Goal: Task Accomplishment & Management: Manage account settings

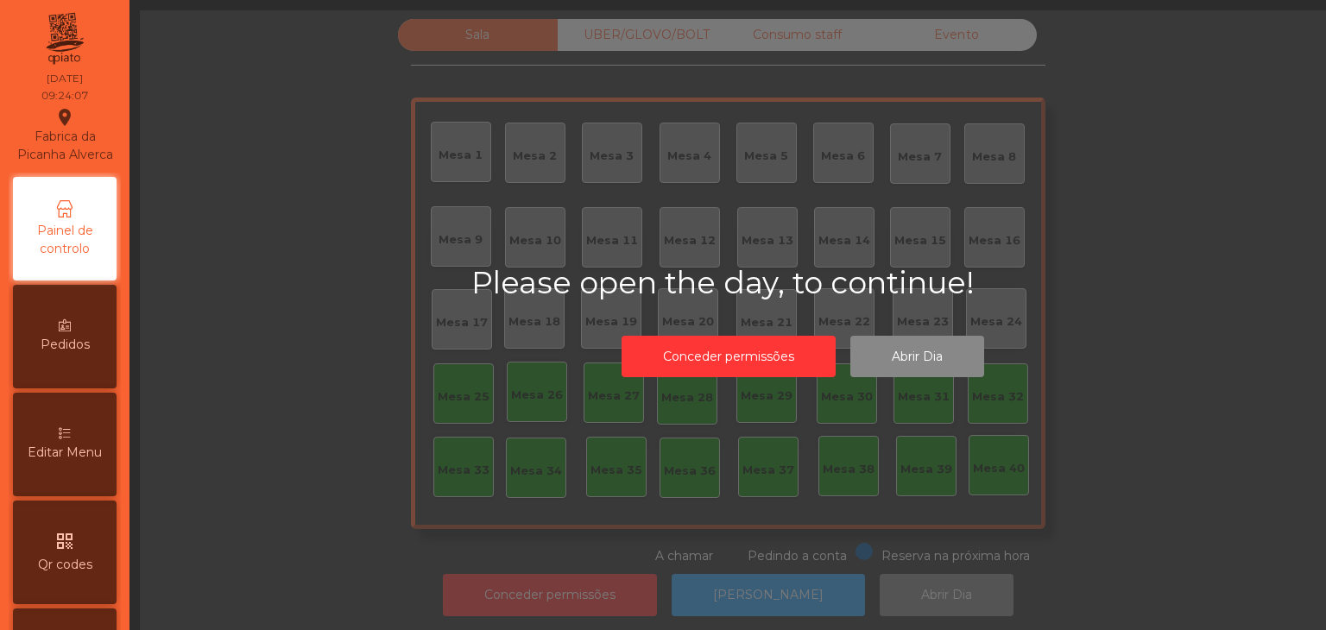
click at [73, 462] on span "Editar Menu" at bounding box center [65, 453] width 74 height 18
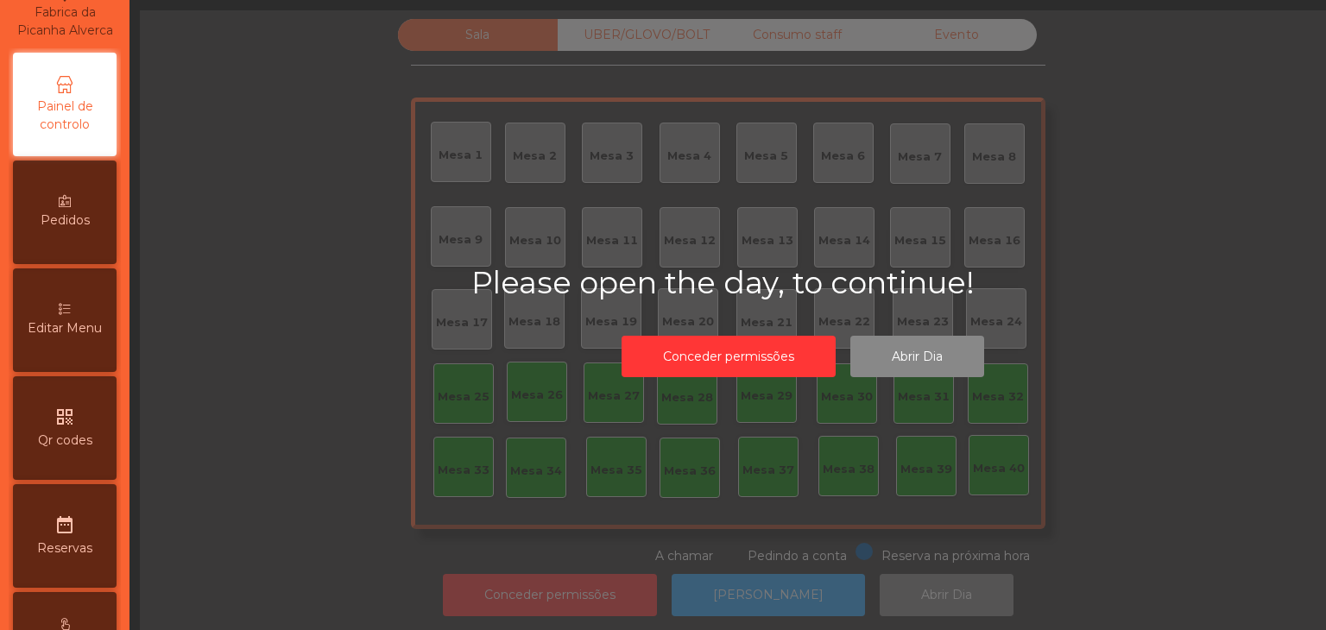
select select "*"
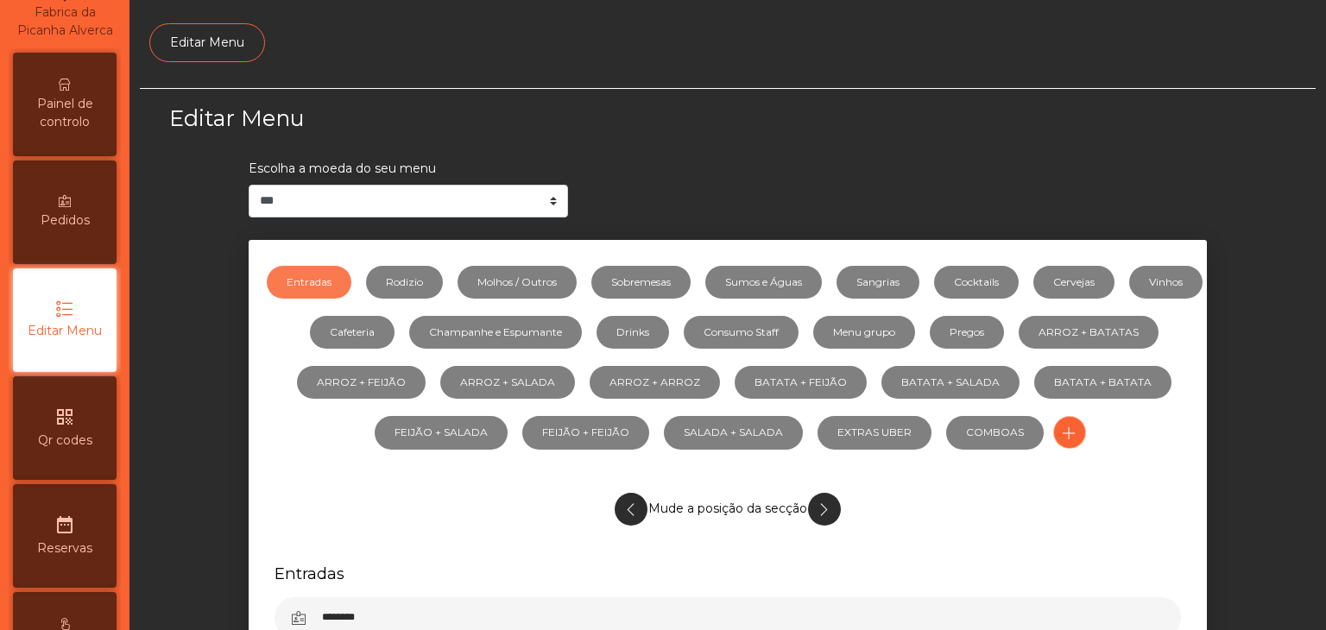
scroll to position [148, 0]
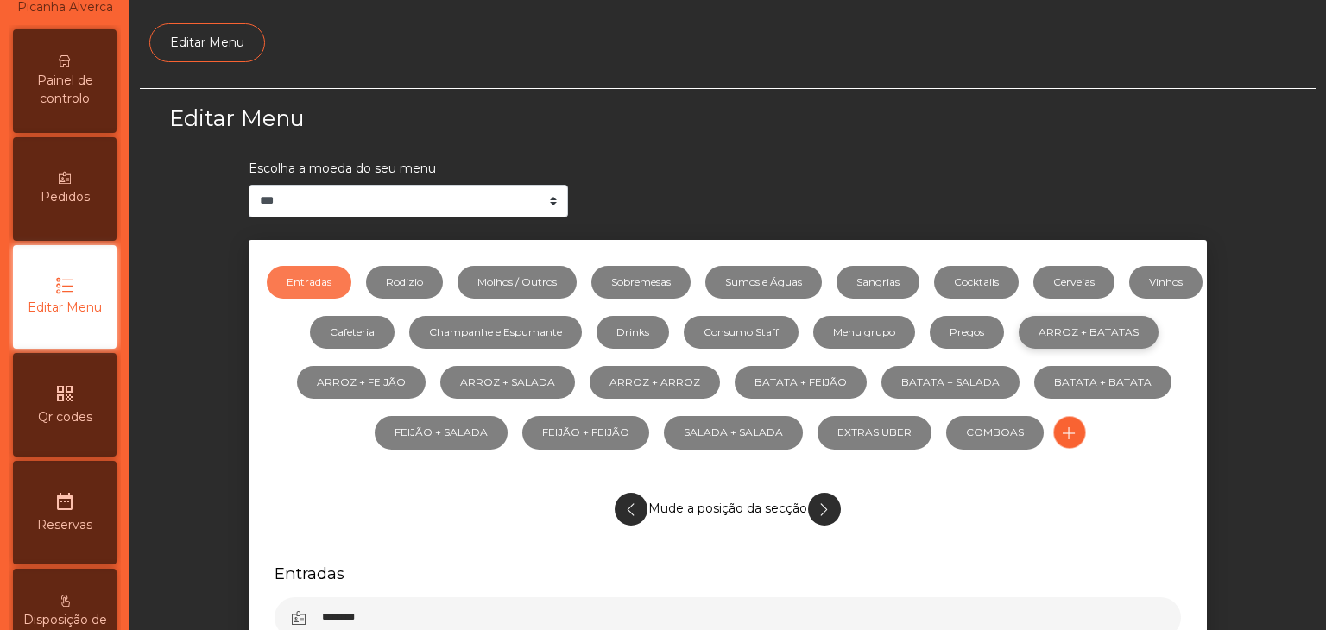
click at [1019, 349] on link "ARROZ + BATATAS" at bounding box center [1089, 332] width 140 height 33
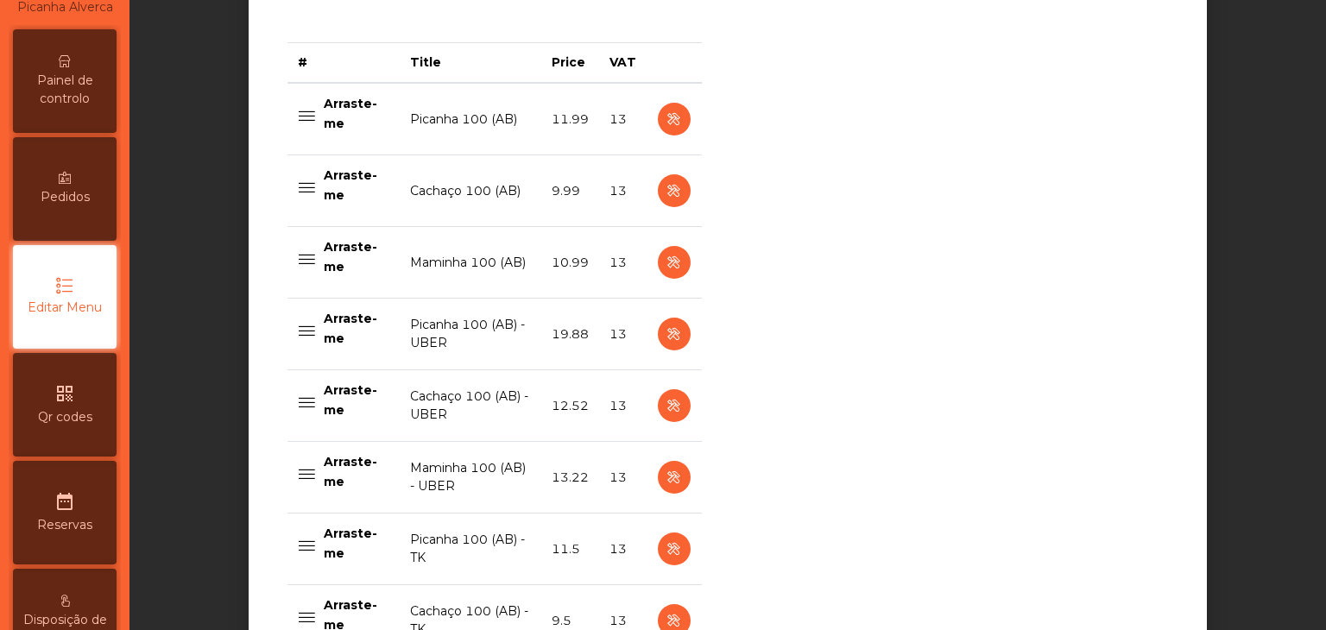
scroll to position [777, 0]
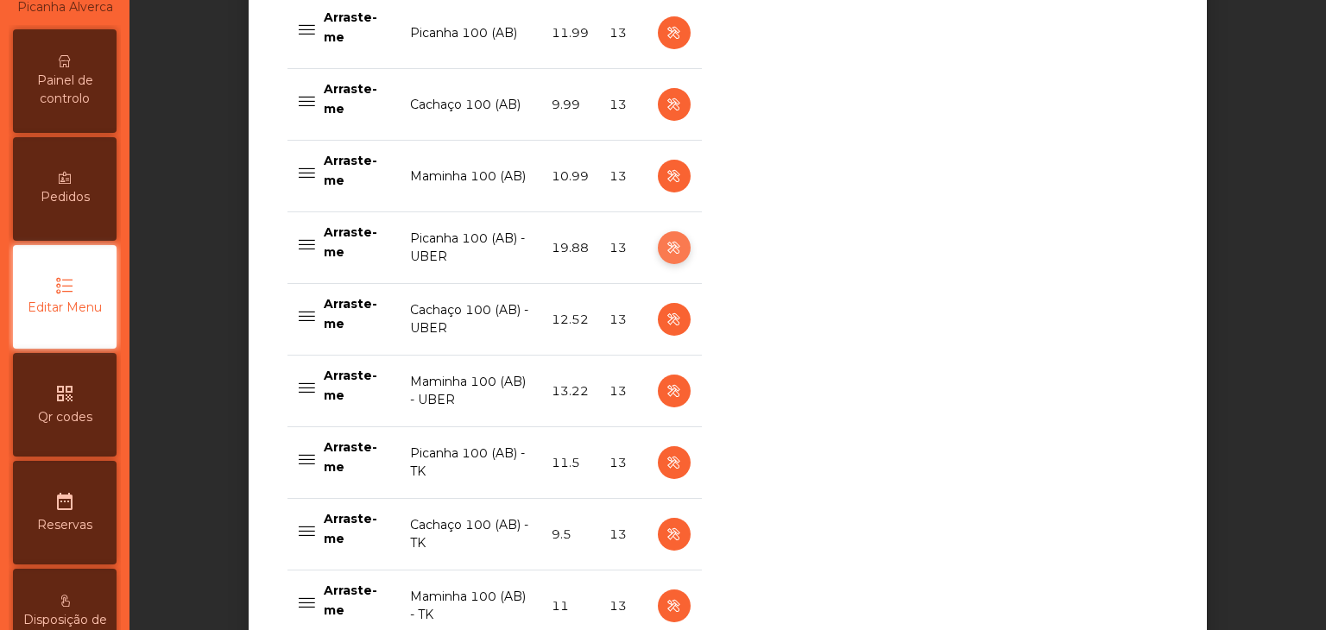
click at [668, 253] on icon "button" at bounding box center [674, 248] width 20 height 22
select select "**"
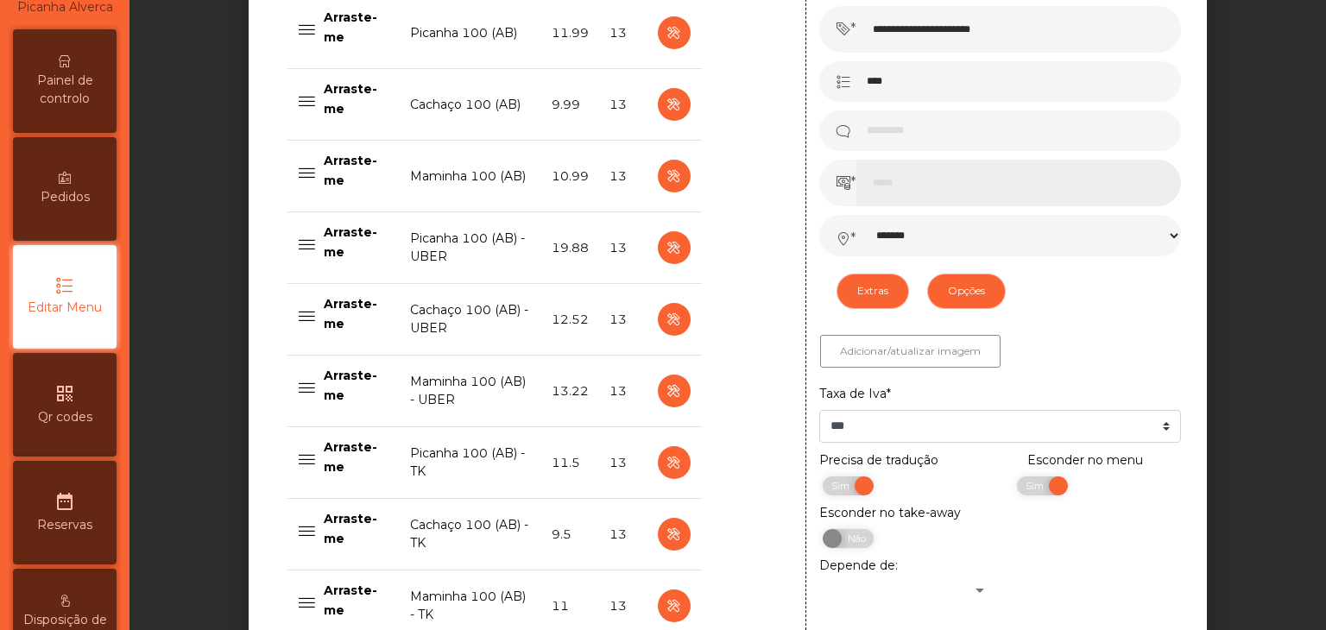
drag, startPoint x: 921, startPoint y: 200, endPoint x: 806, endPoint y: 200, distance: 115.7
click at [806, 200] on div "**********" at bounding box center [1000, 306] width 389 height 700
type input "**"
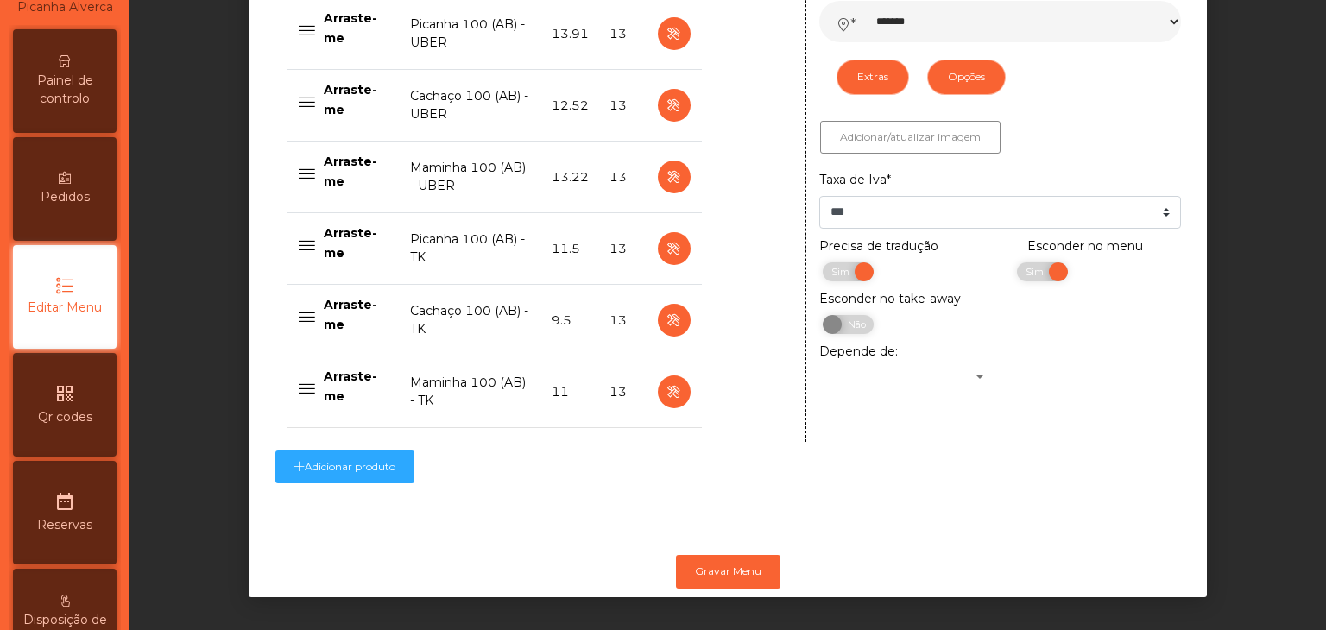
scroll to position [1002, 0]
type input "*****"
click at [731, 555] on button "Gravar Menu" at bounding box center [728, 571] width 104 height 33
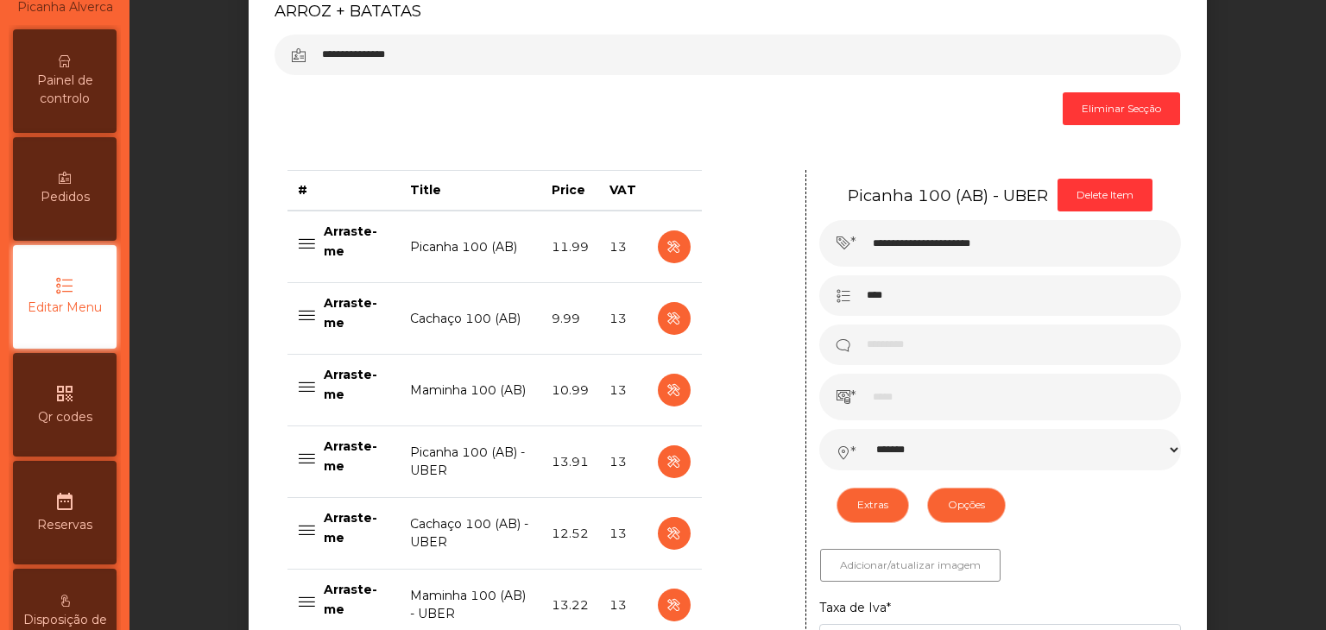
scroll to position [398, 0]
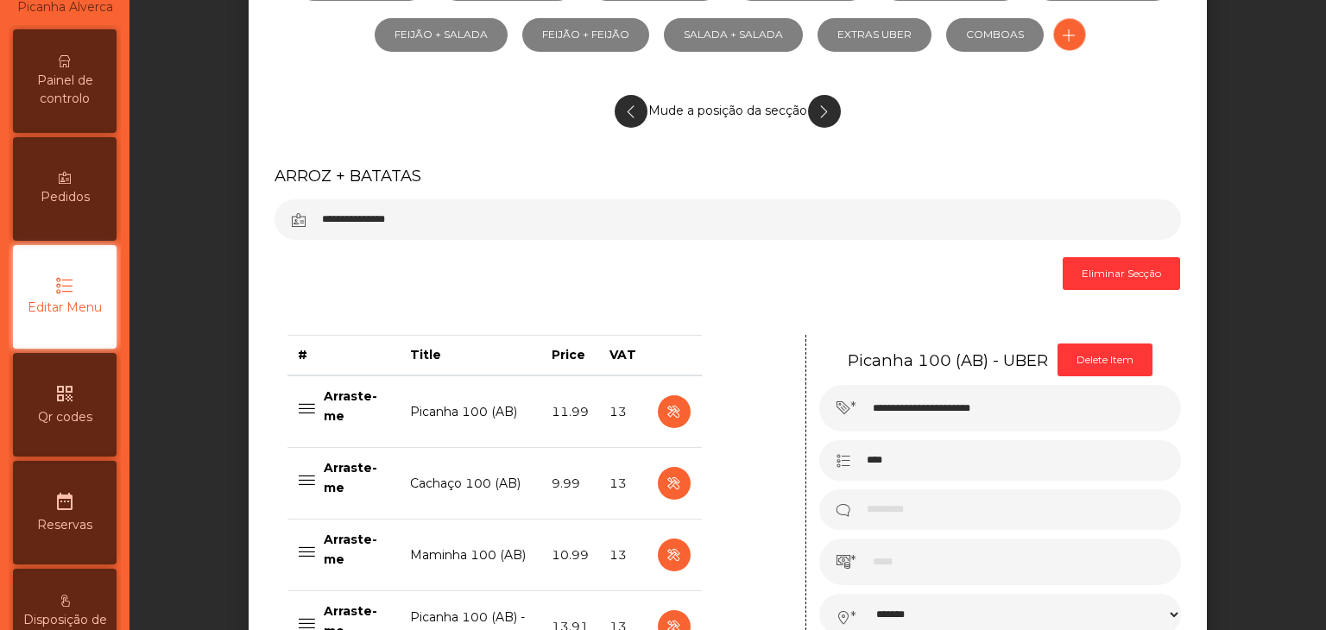
click at [90, 317] on span "Editar Menu" at bounding box center [65, 308] width 74 height 18
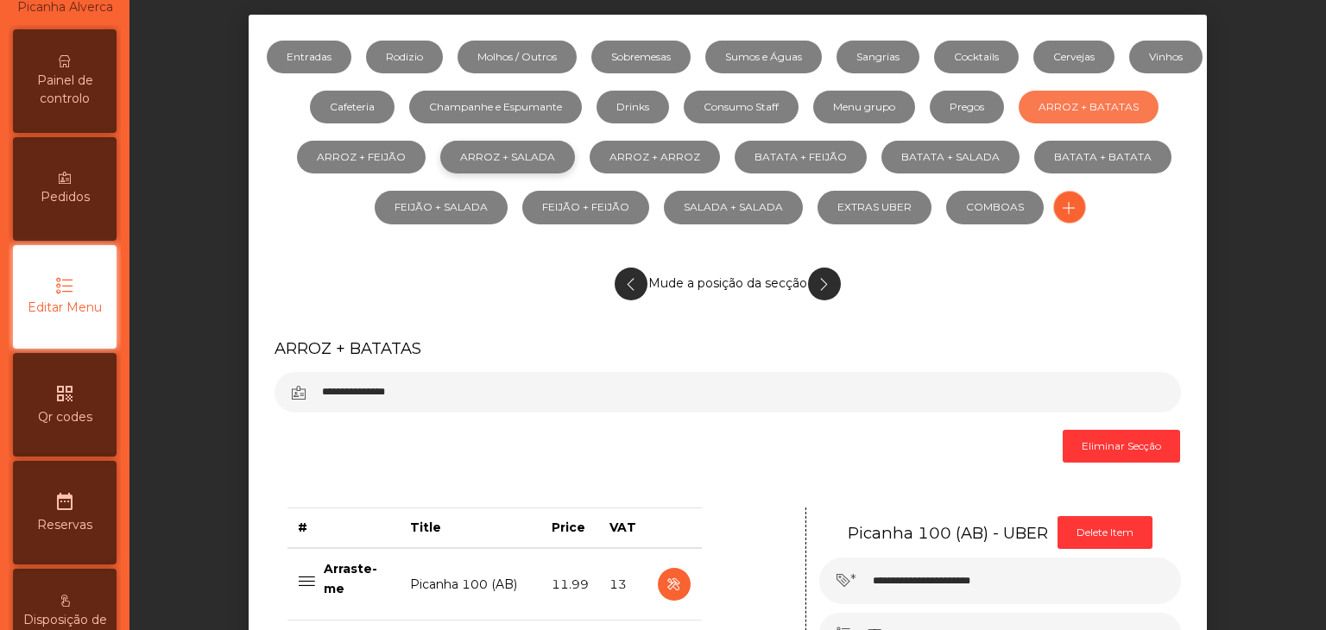
click at [575, 168] on link "ARROZ + SALADA" at bounding box center [507, 157] width 135 height 33
select select "**"
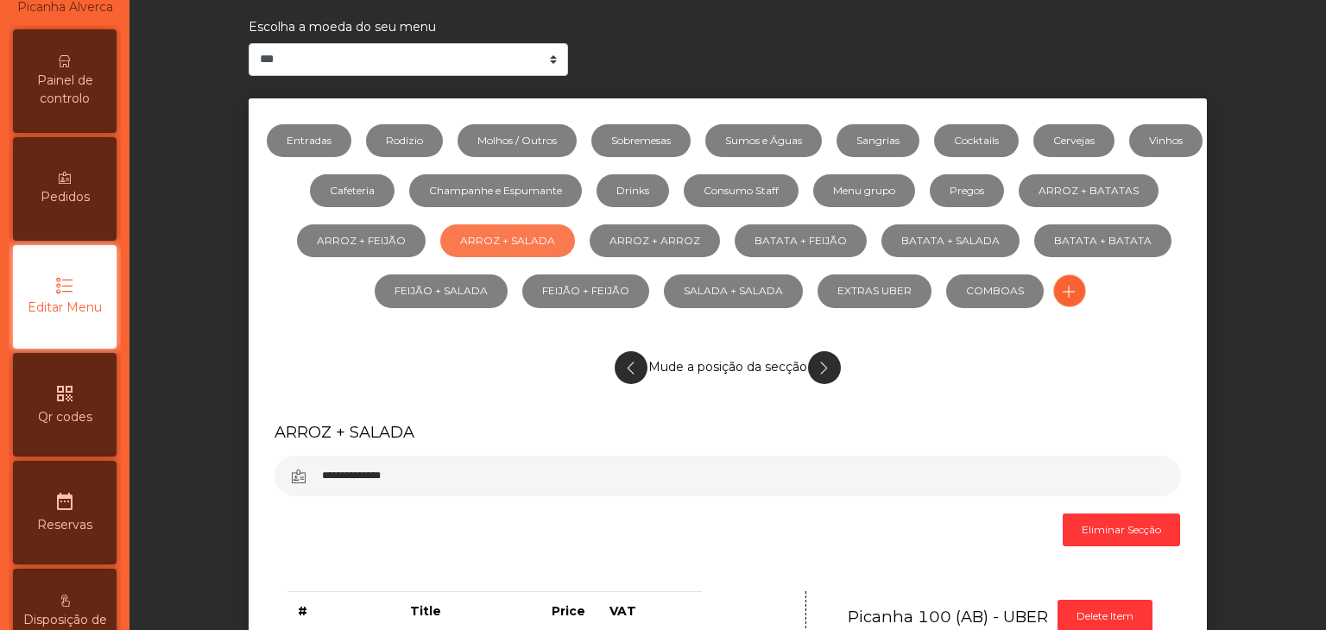
scroll to position [139, 0]
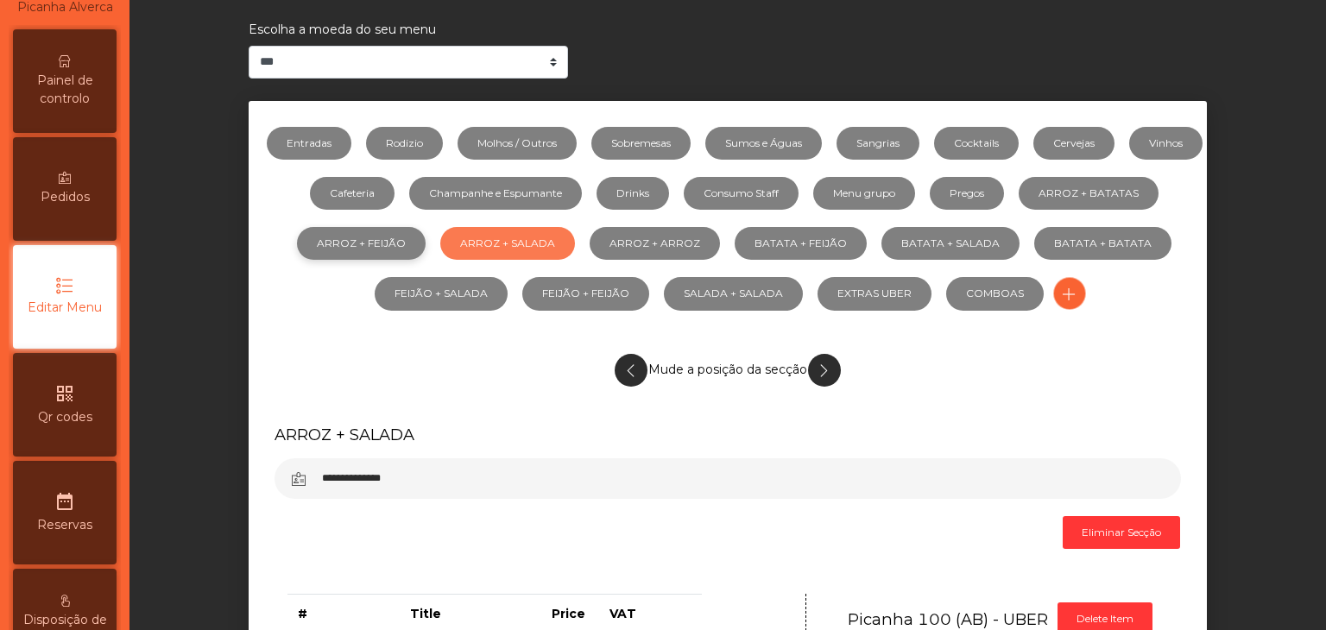
click at [426, 242] on link "ARROZ + FEIJÃO" at bounding box center [361, 243] width 129 height 33
select select "**"
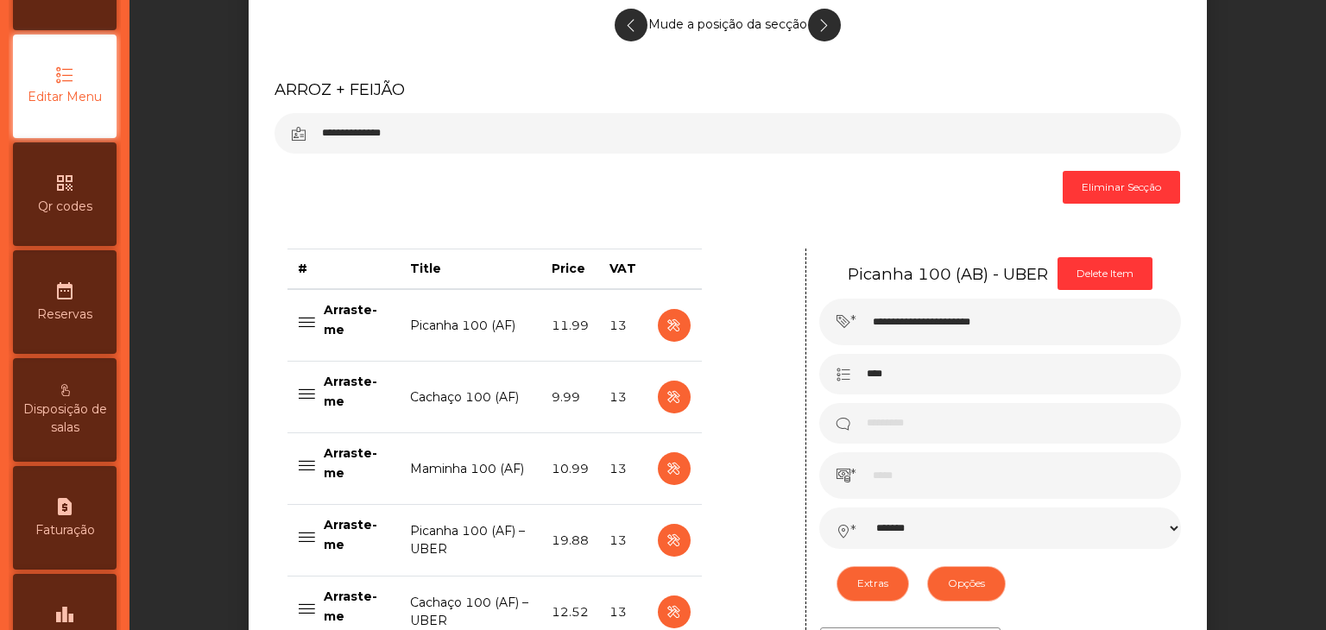
scroll to position [545, 0]
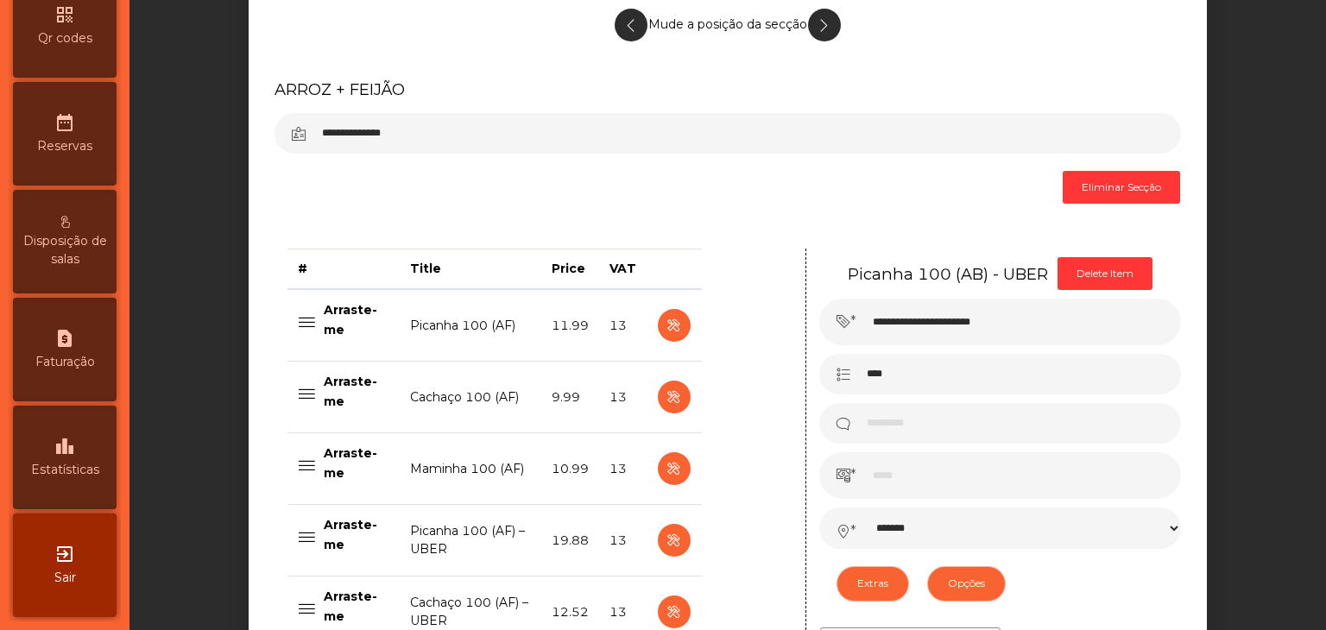
drag, startPoint x: 87, startPoint y: 535, endPoint x: 98, endPoint y: 535, distance: 10.4
click at [88, 535] on div "exit_to_app Sair" at bounding box center [65, 566] width 104 height 104
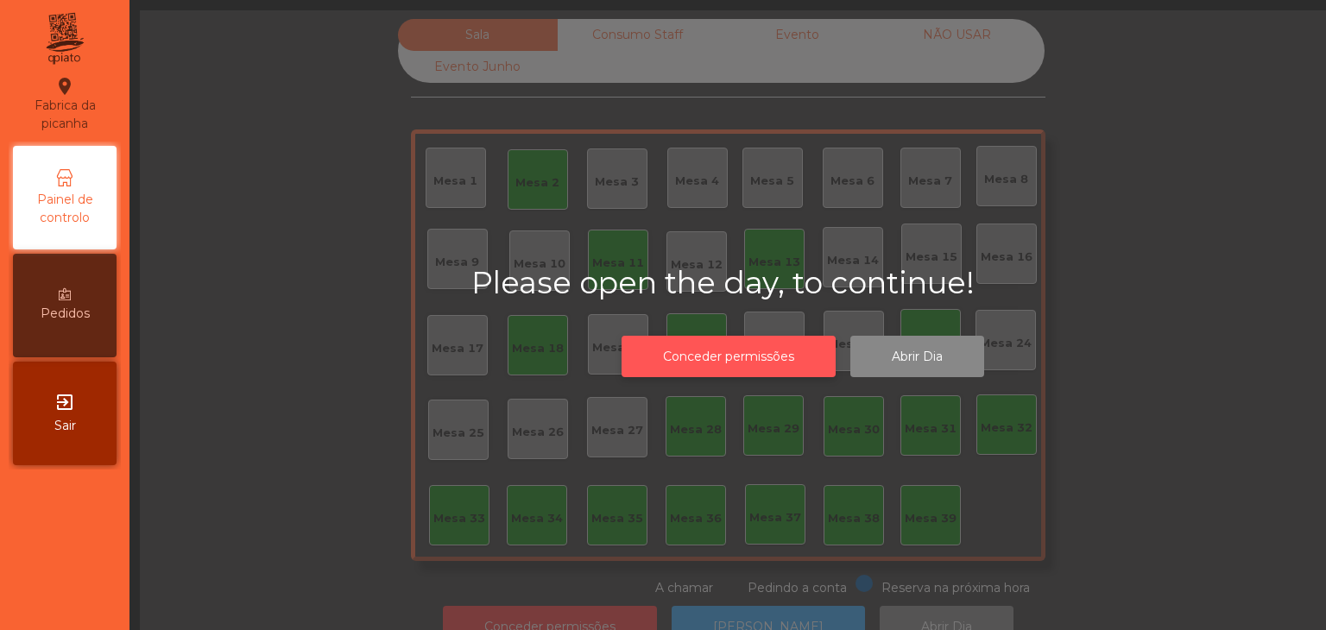
click at [740, 370] on button "Conceder permissões" at bounding box center [729, 357] width 214 height 42
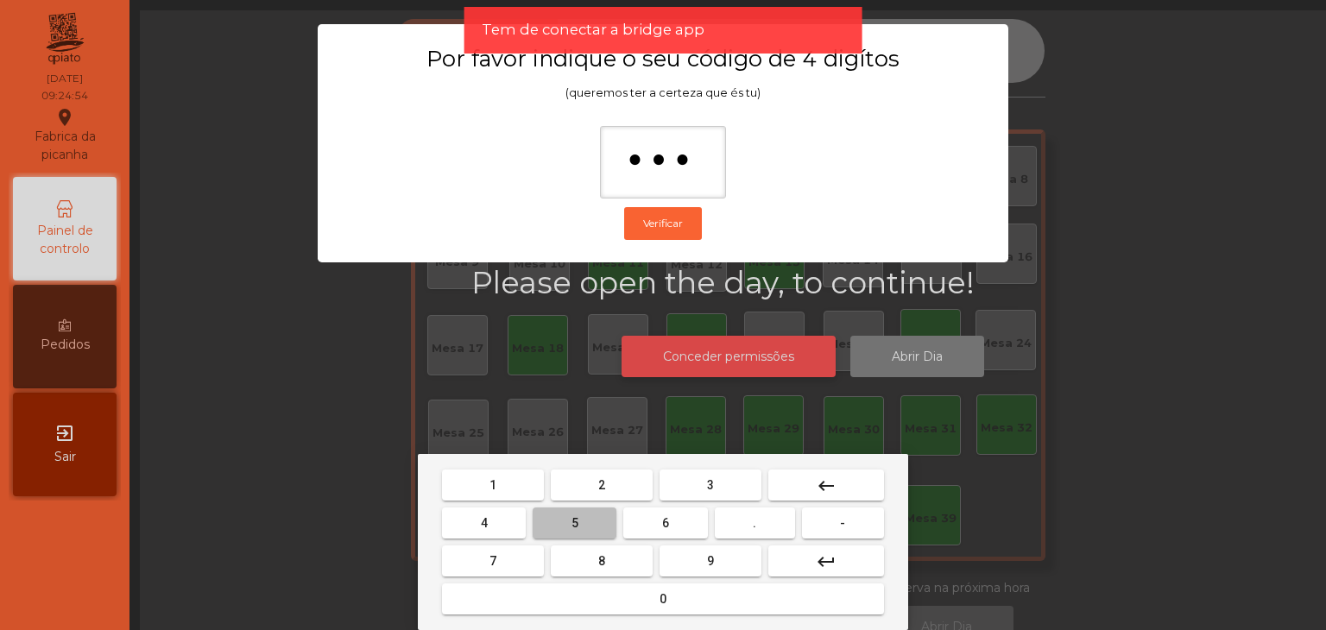
type input "****"
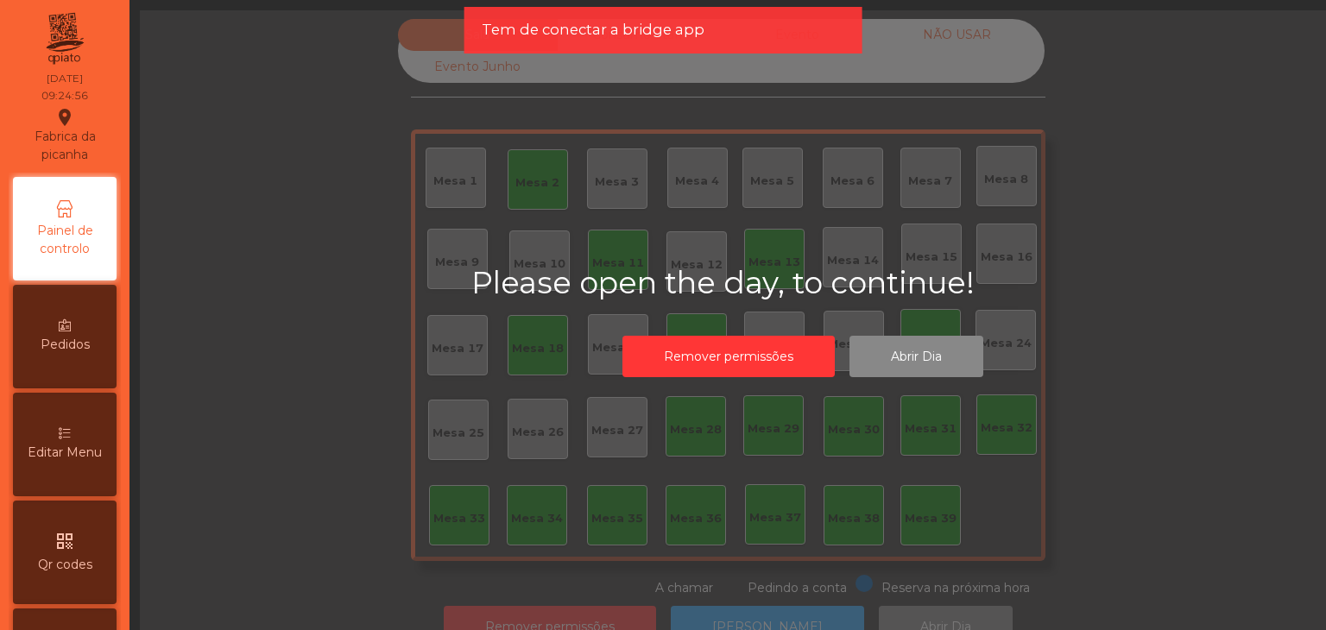
click at [65, 457] on span "Editar Menu" at bounding box center [65, 453] width 74 height 18
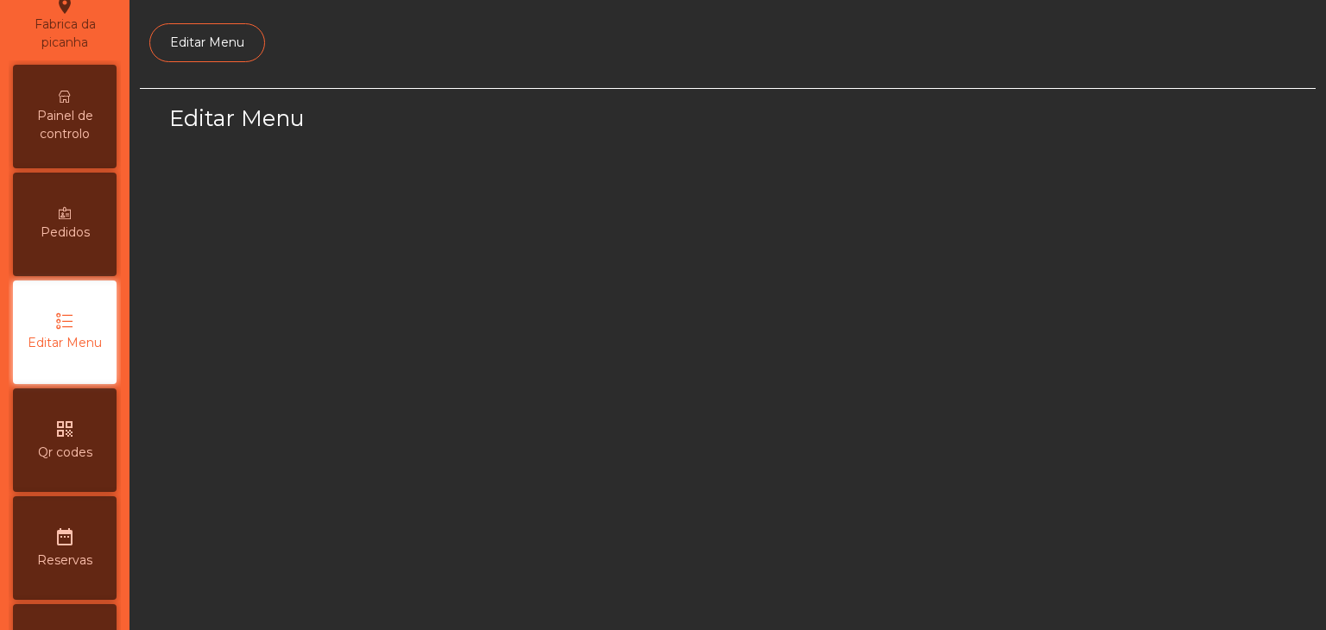
scroll to position [130, 0]
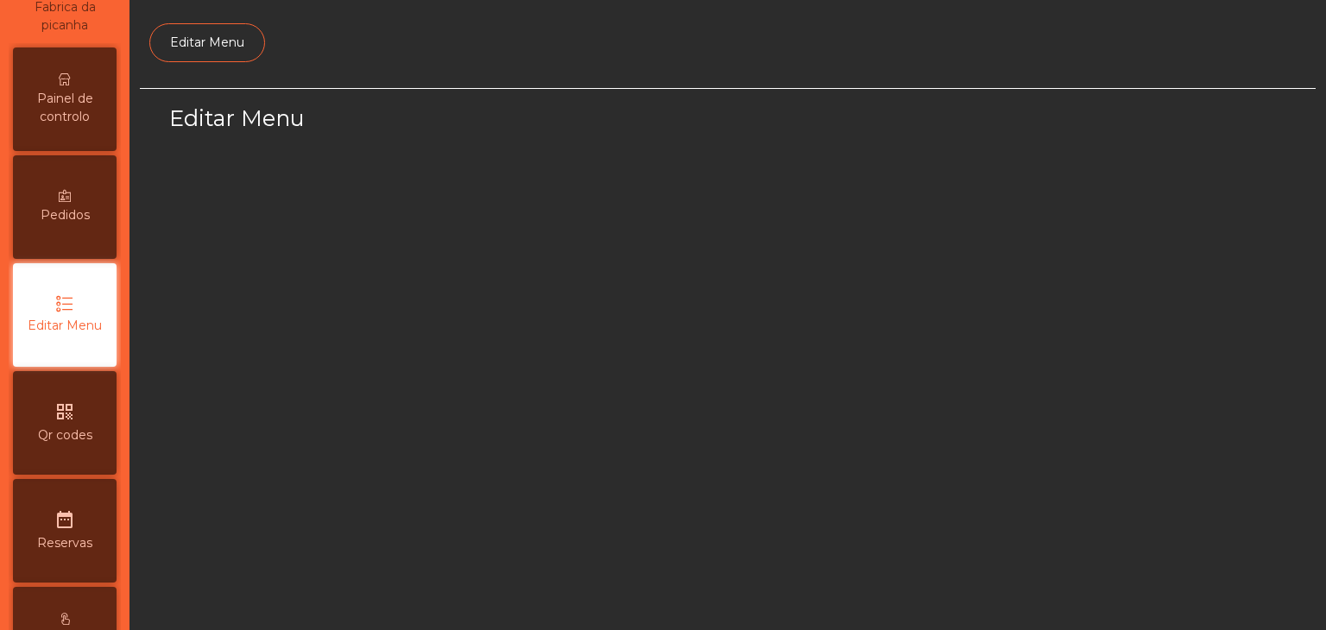
select select "*"
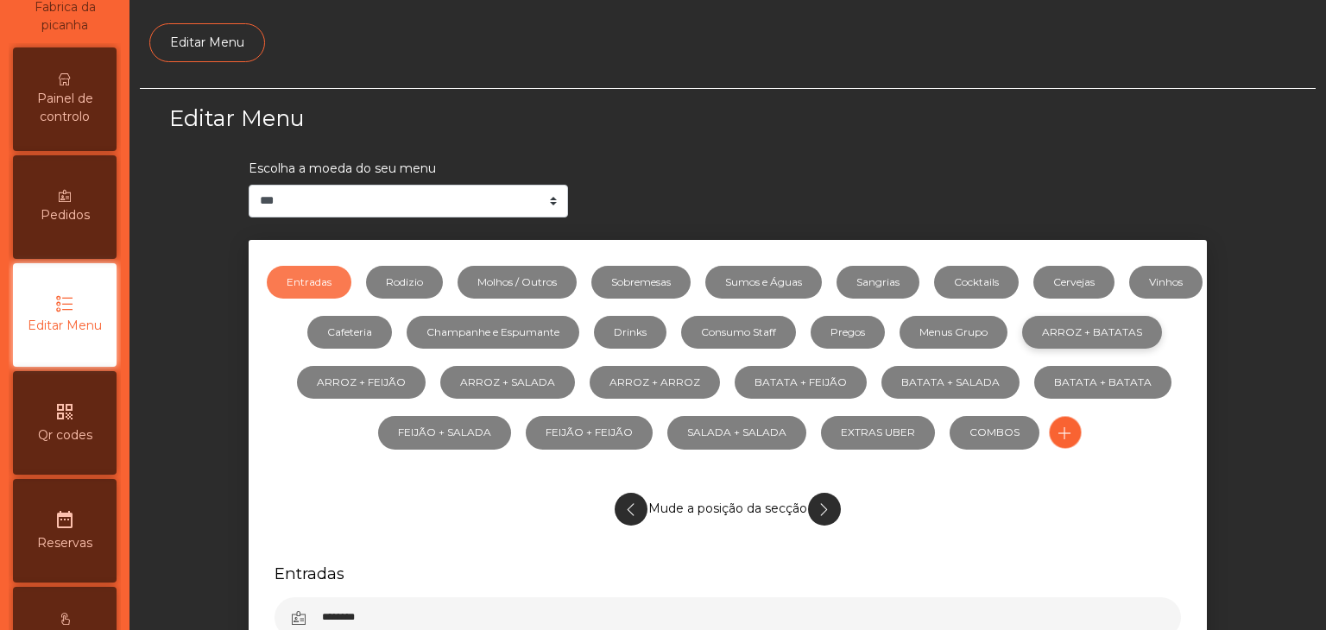
click at [1022, 349] on link "ARROZ + BATATAS" at bounding box center [1092, 332] width 140 height 33
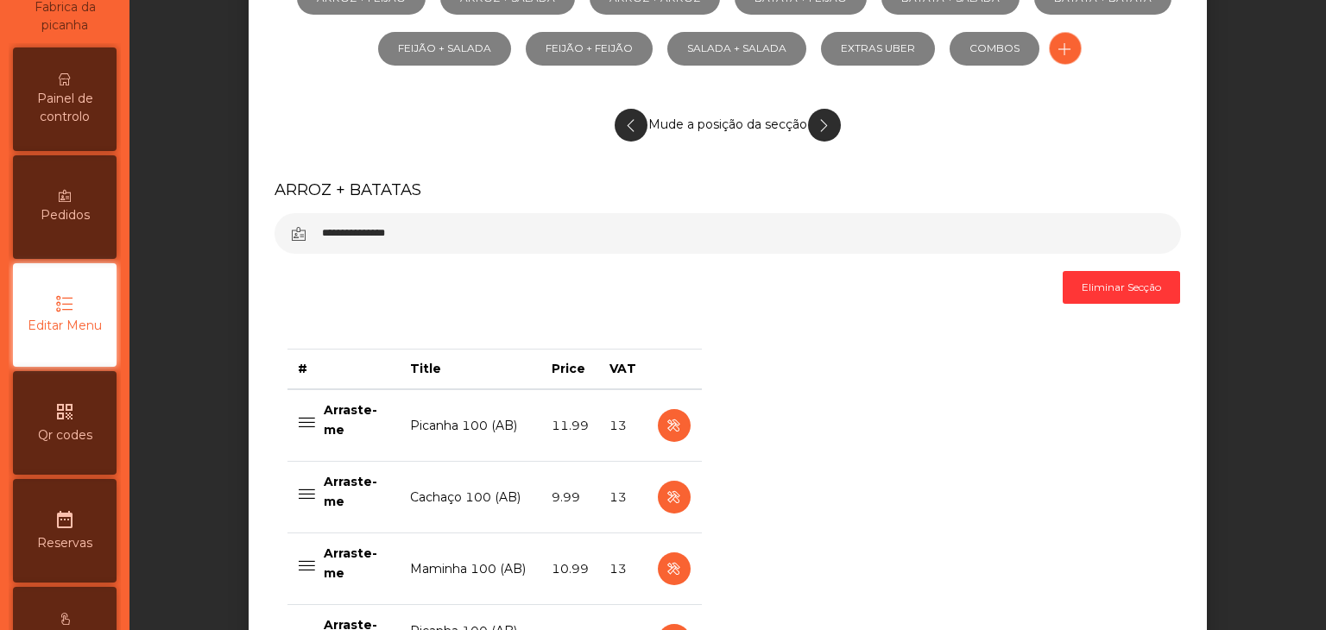
scroll to position [345, 0]
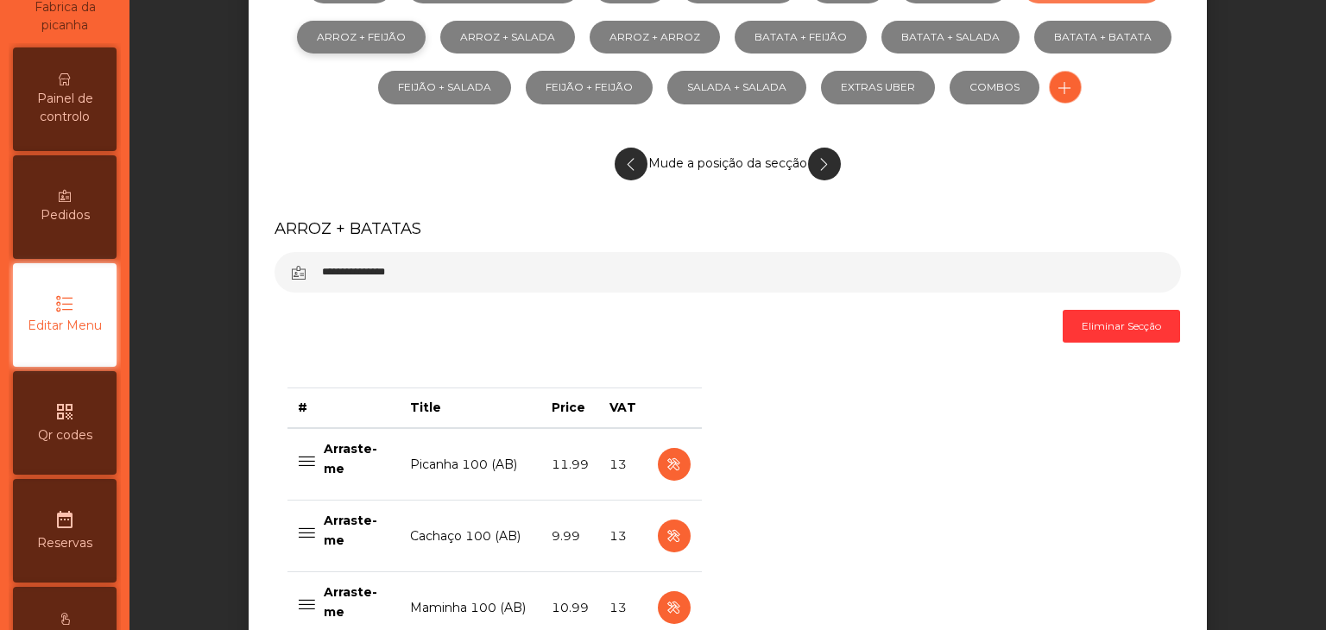
click at [426, 40] on link "ARROZ + FEIJÃO" at bounding box center [361, 37] width 129 height 33
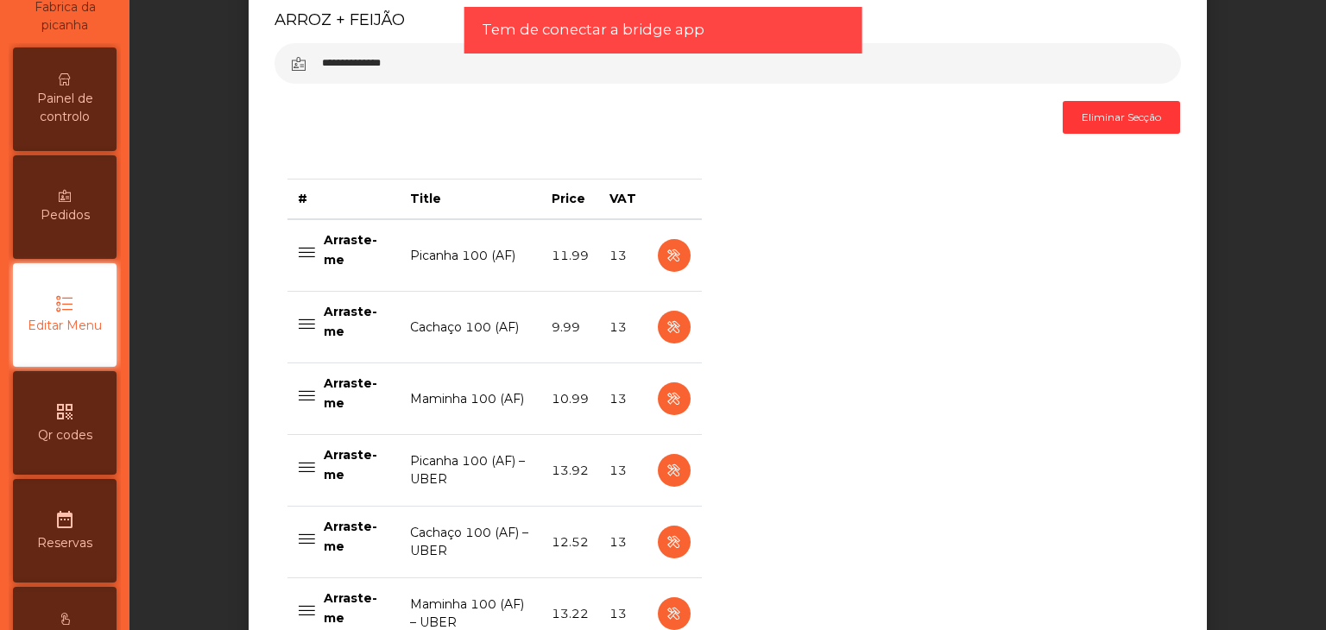
scroll to position [604, 0]
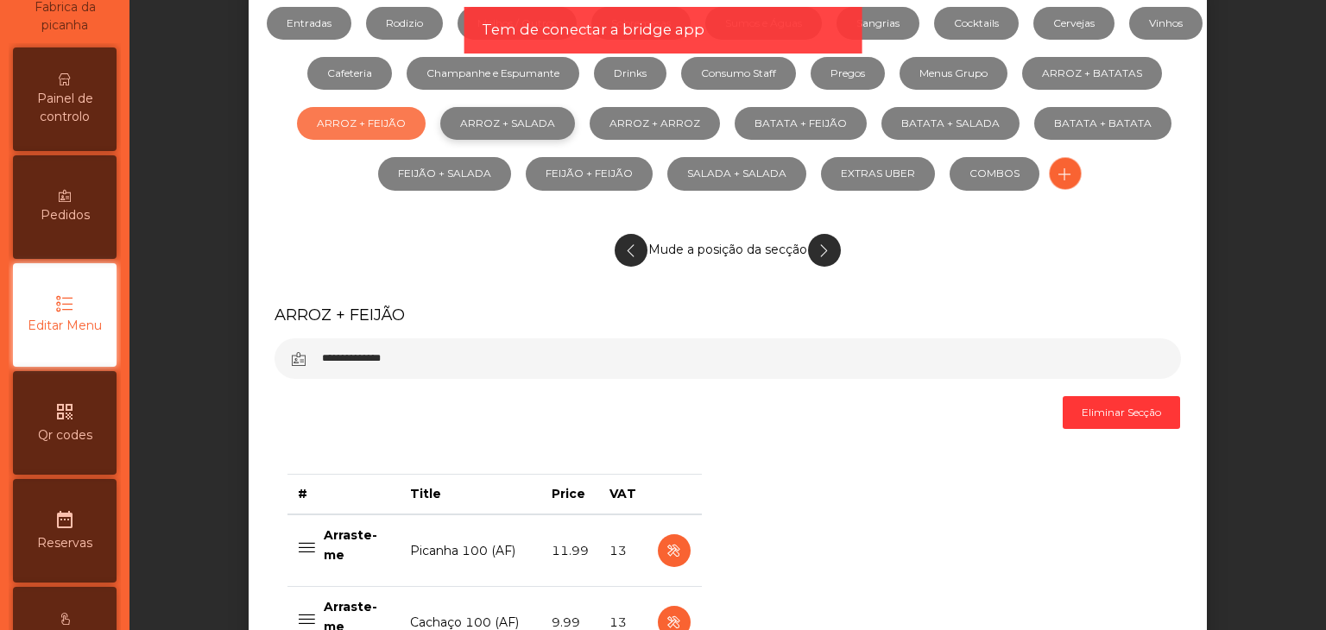
click at [575, 130] on link "ARROZ + SALADA" at bounding box center [507, 123] width 135 height 33
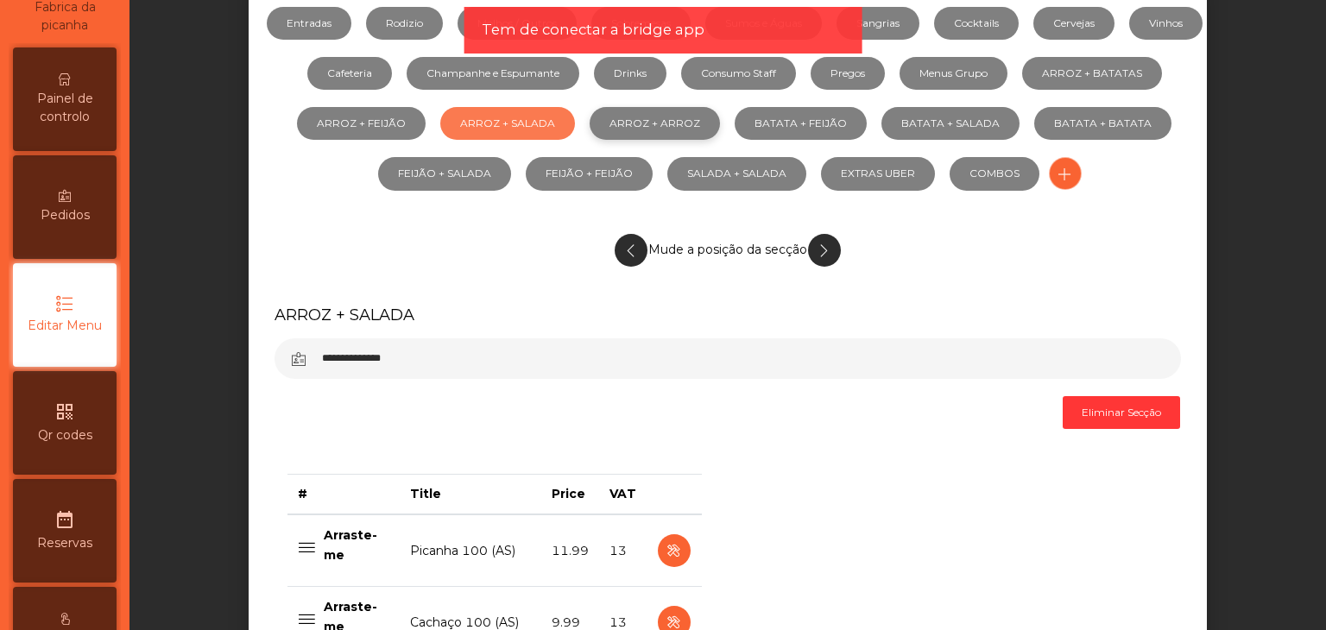
click at [720, 117] on link "ARROZ + ARROZ" at bounding box center [655, 123] width 130 height 33
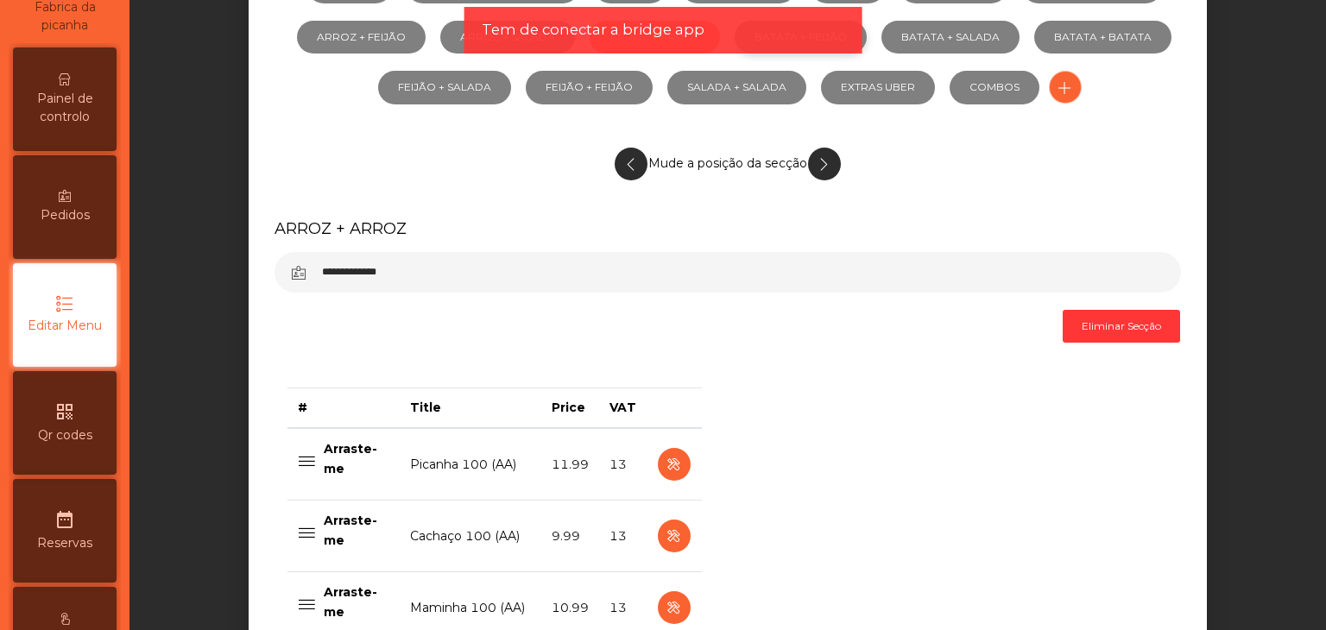
click at [867, 35] on link "BATATA + FEIJÃO" at bounding box center [801, 37] width 132 height 33
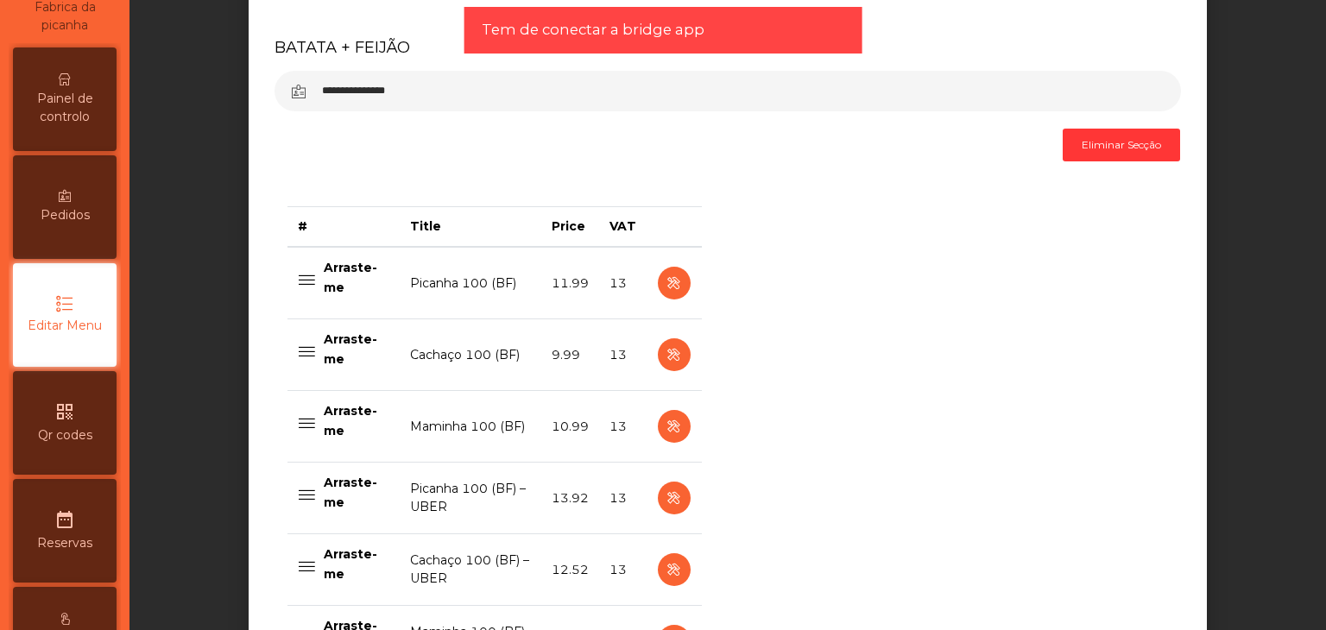
scroll to position [259, 0]
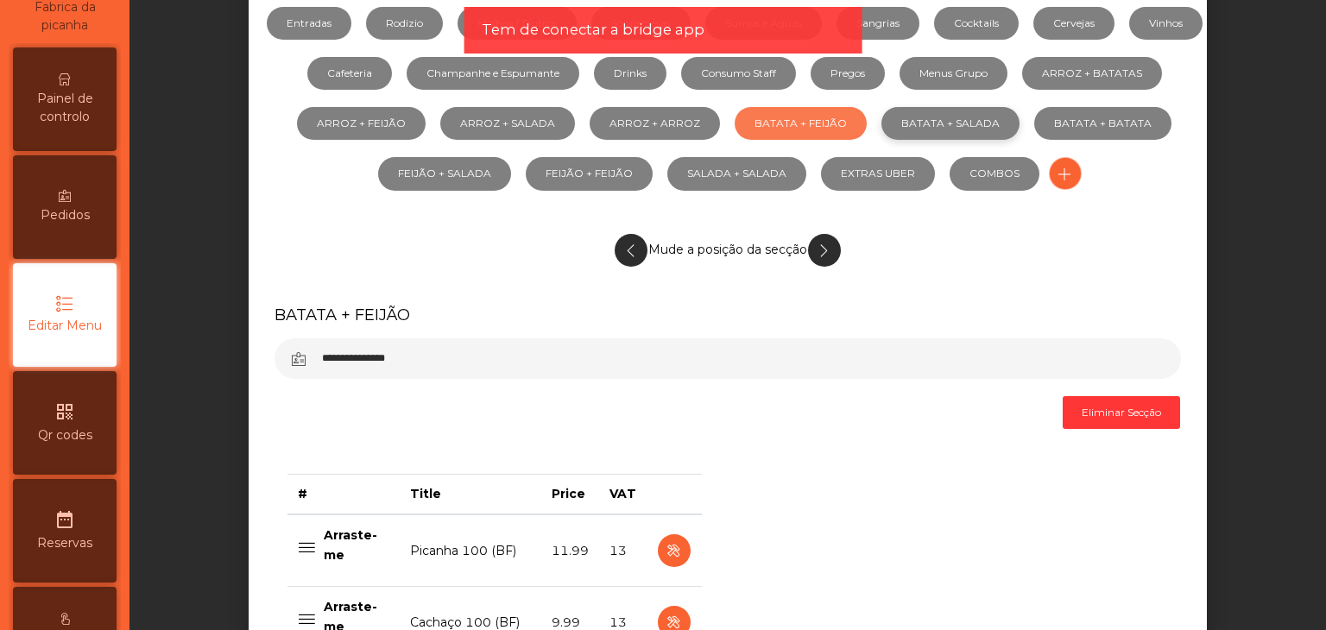
click at [1020, 123] on link "BATATA + SALADA" at bounding box center [951, 123] width 138 height 33
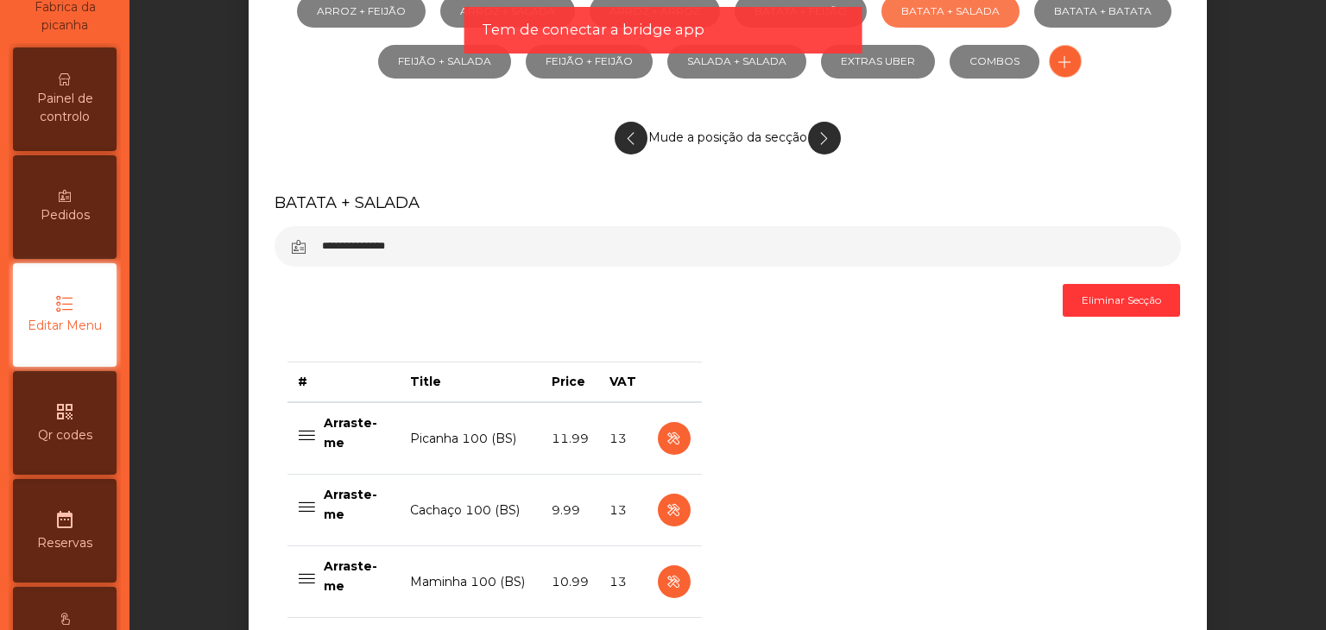
scroll to position [86, 0]
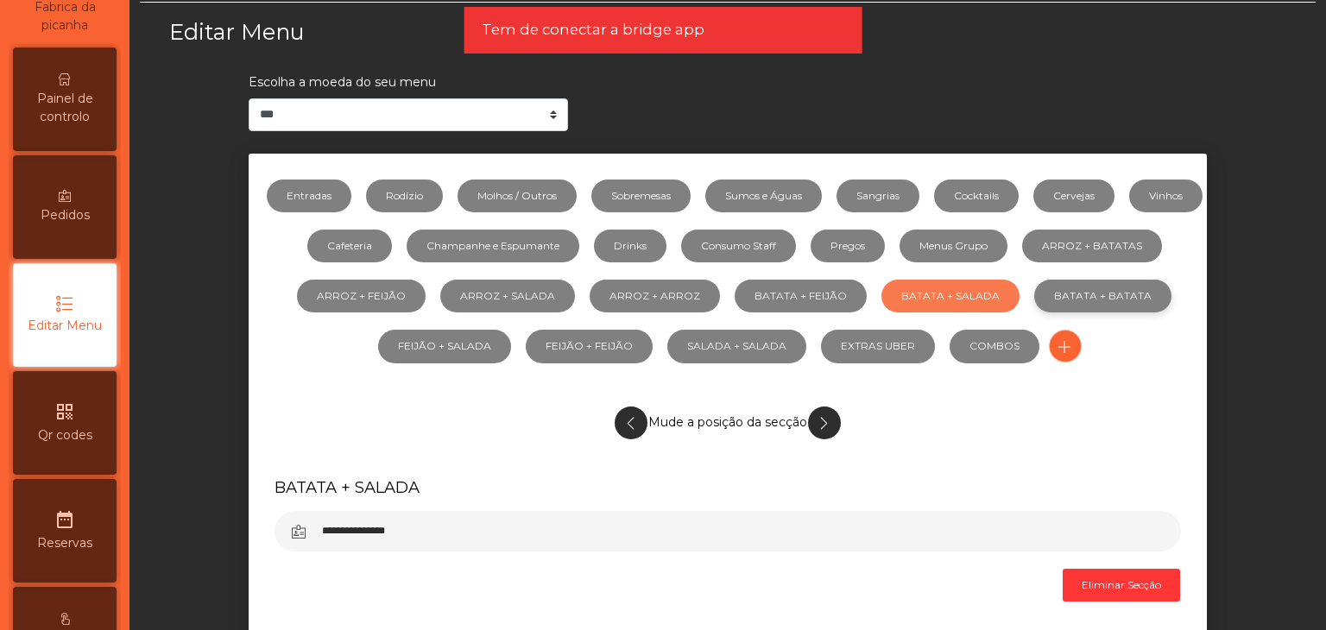
click at [1034, 313] on link "BATATA + BATATA" at bounding box center [1102, 296] width 137 height 33
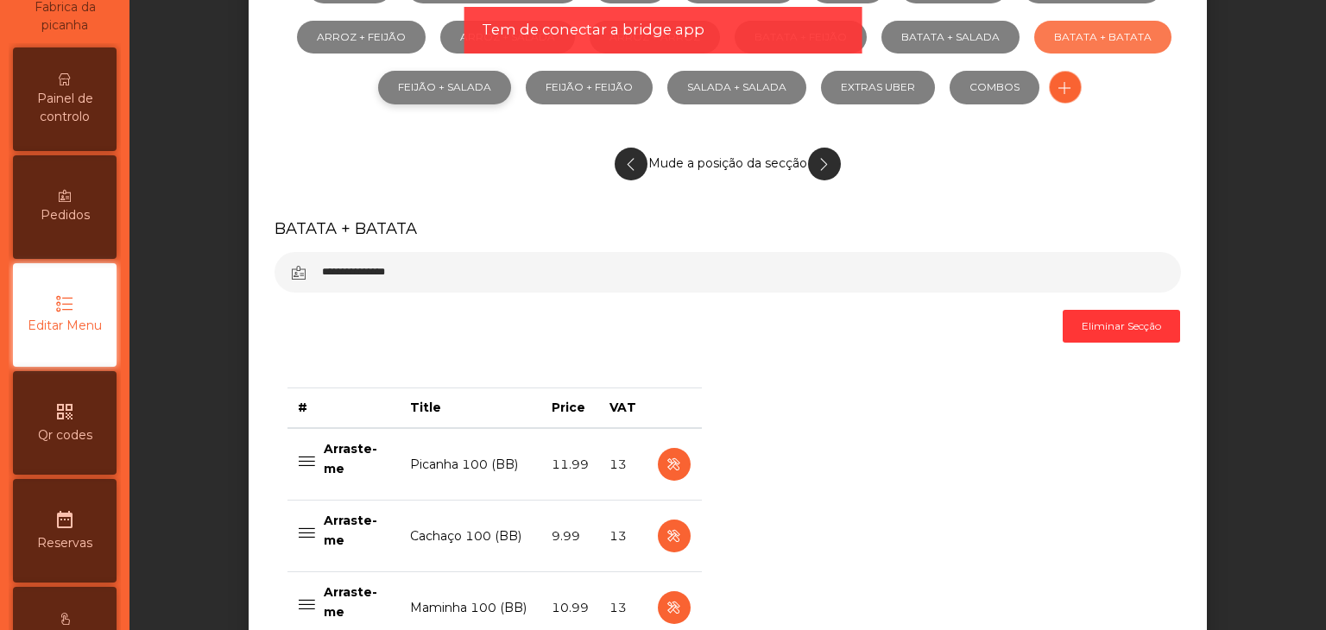
click at [511, 92] on link "FEIJÃO + SALADA" at bounding box center [444, 87] width 133 height 33
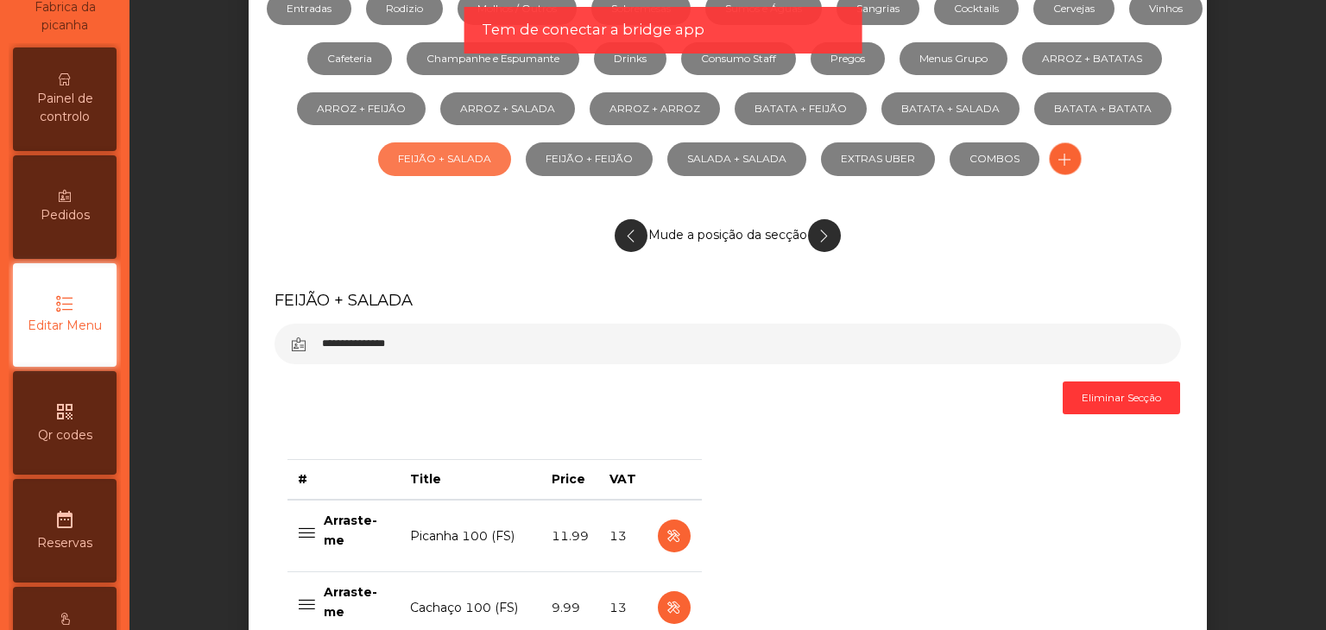
scroll to position [259, 0]
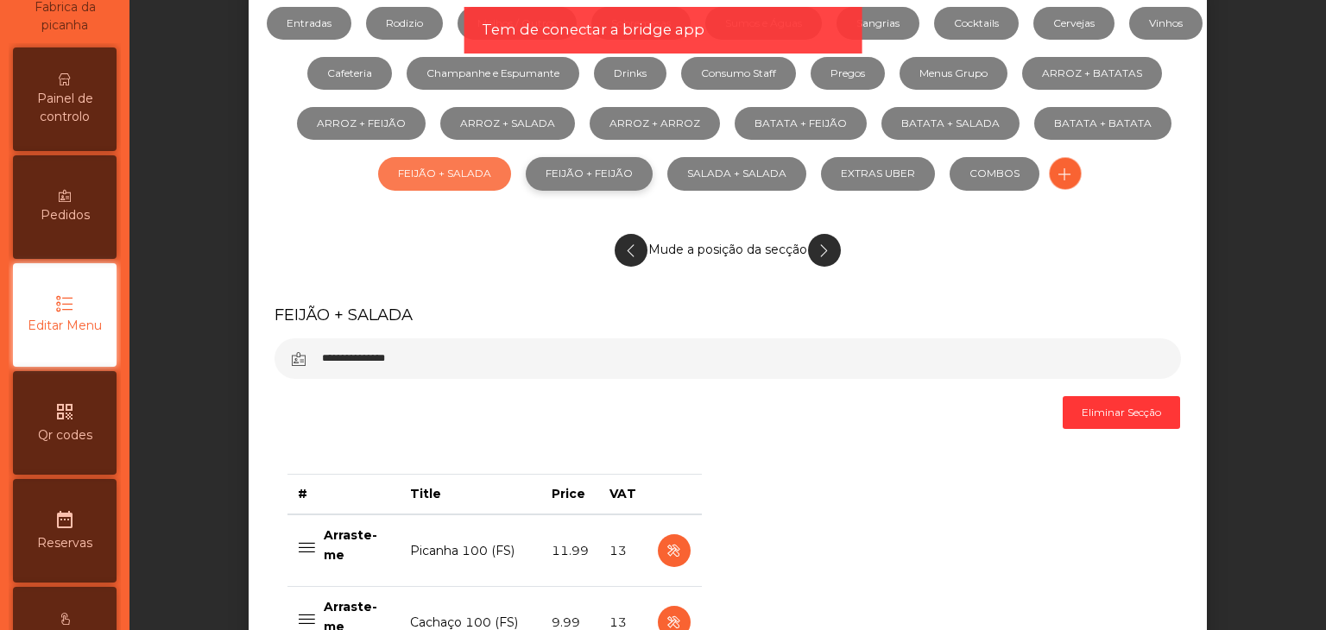
drag, startPoint x: 657, startPoint y: 156, endPoint x: 650, endPoint y: 167, distance: 13.2
click at [653, 157] on link "FEIJÃO + FEIJÃO" at bounding box center [589, 173] width 127 height 33
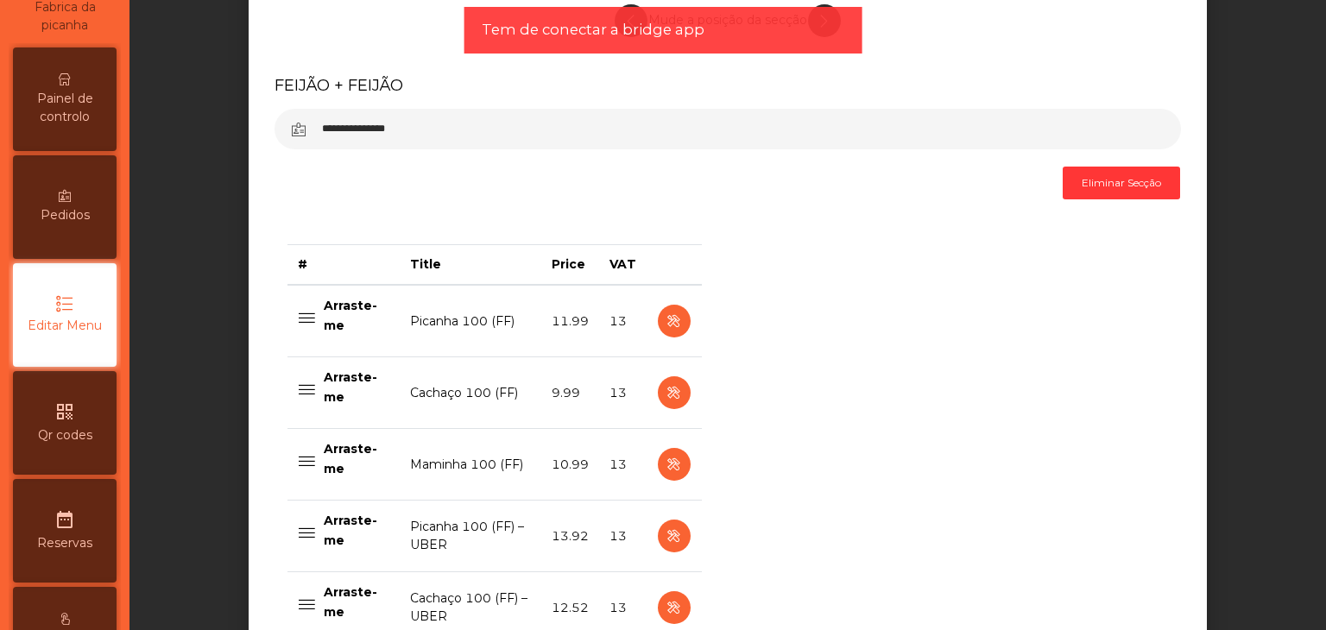
scroll to position [604, 0]
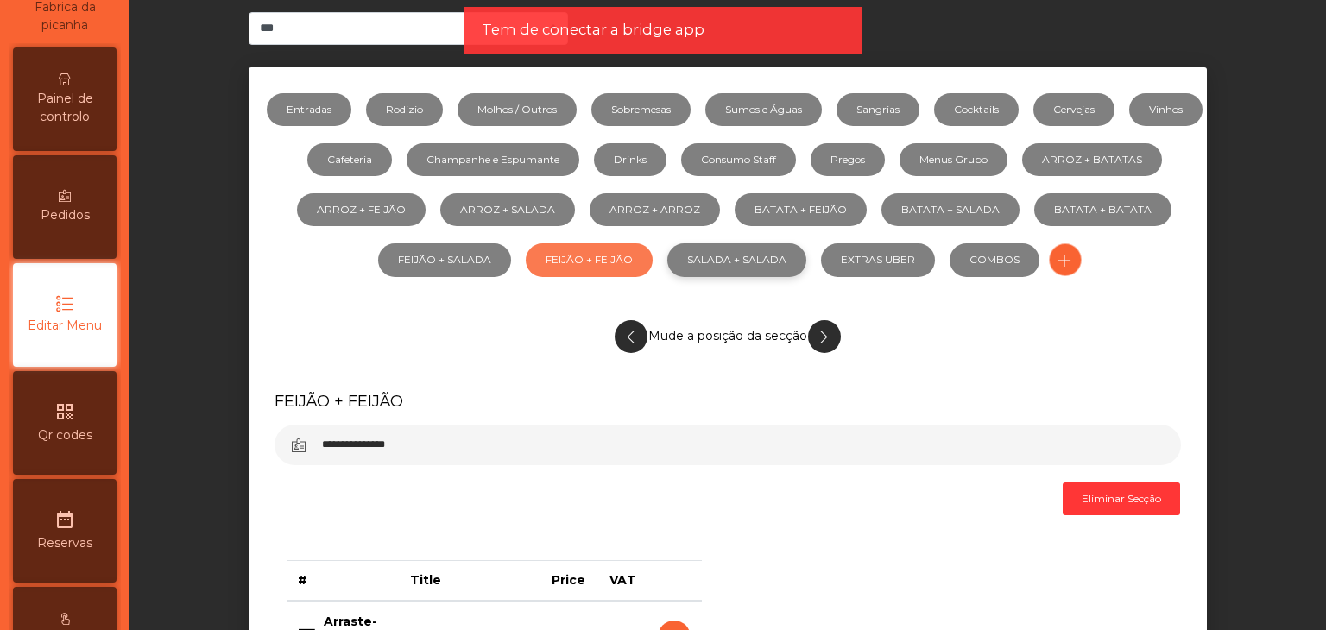
click at [798, 265] on link "SALADA + SALADA" at bounding box center [736, 259] width 139 height 33
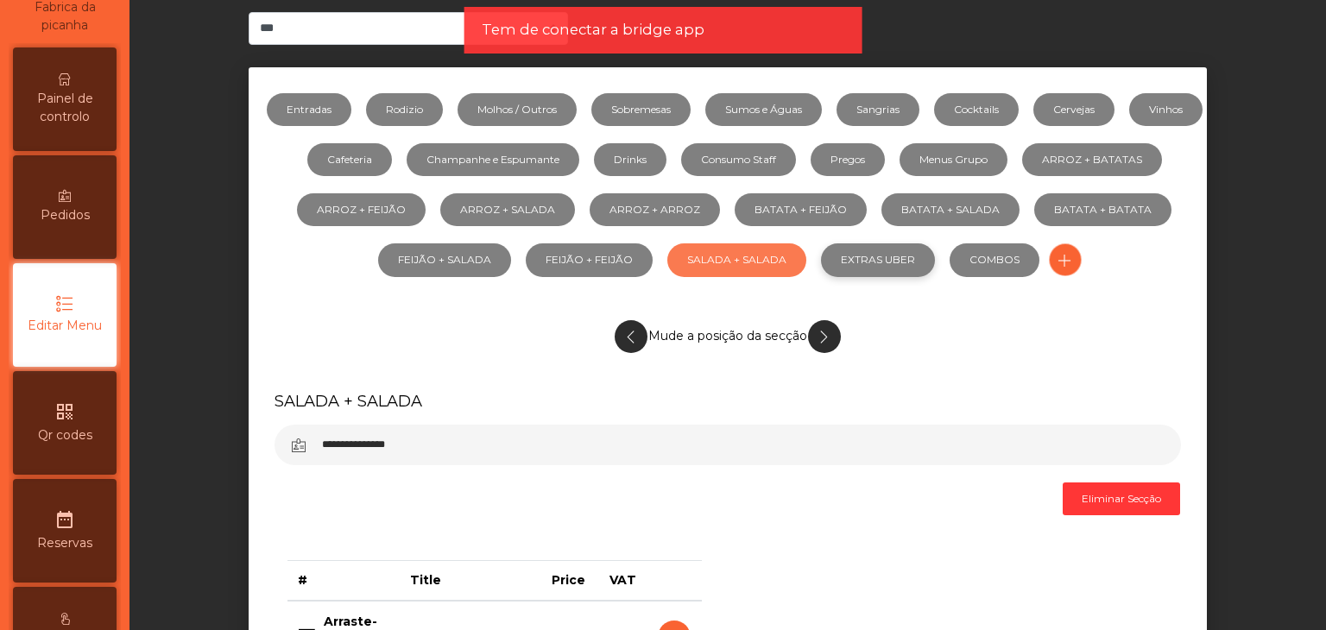
drag, startPoint x: 969, startPoint y: 243, endPoint x: 964, endPoint y: 256, distance: 14.8
click at [935, 244] on link "EXTRAS UBER" at bounding box center [878, 259] width 114 height 33
